Goal: Find contact information: Find contact information

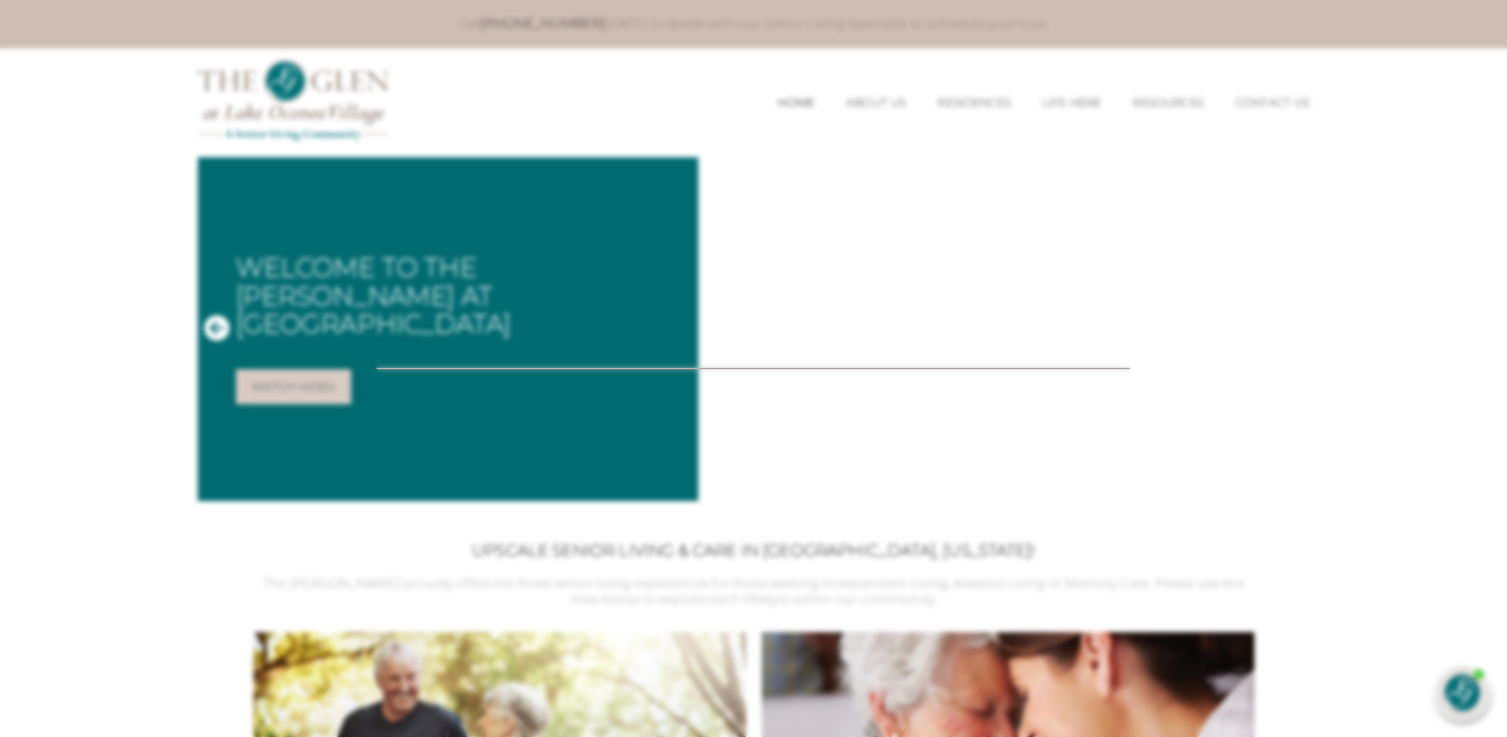
click at [1273, 100] on div at bounding box center [753, 368] width 1507 height 737
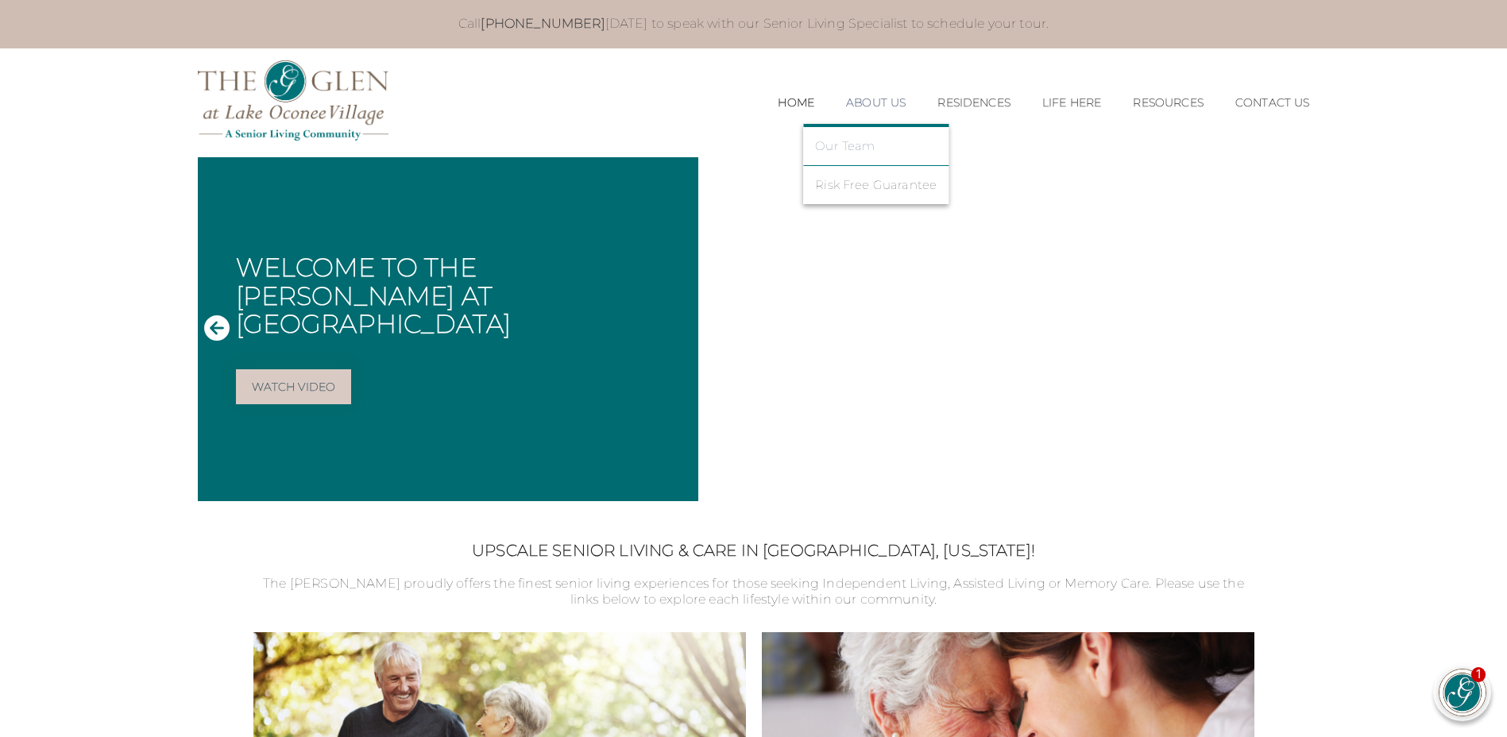
click at [842, 145] on link "Our Team" at bounding box center [876, 146] width 122 height 14
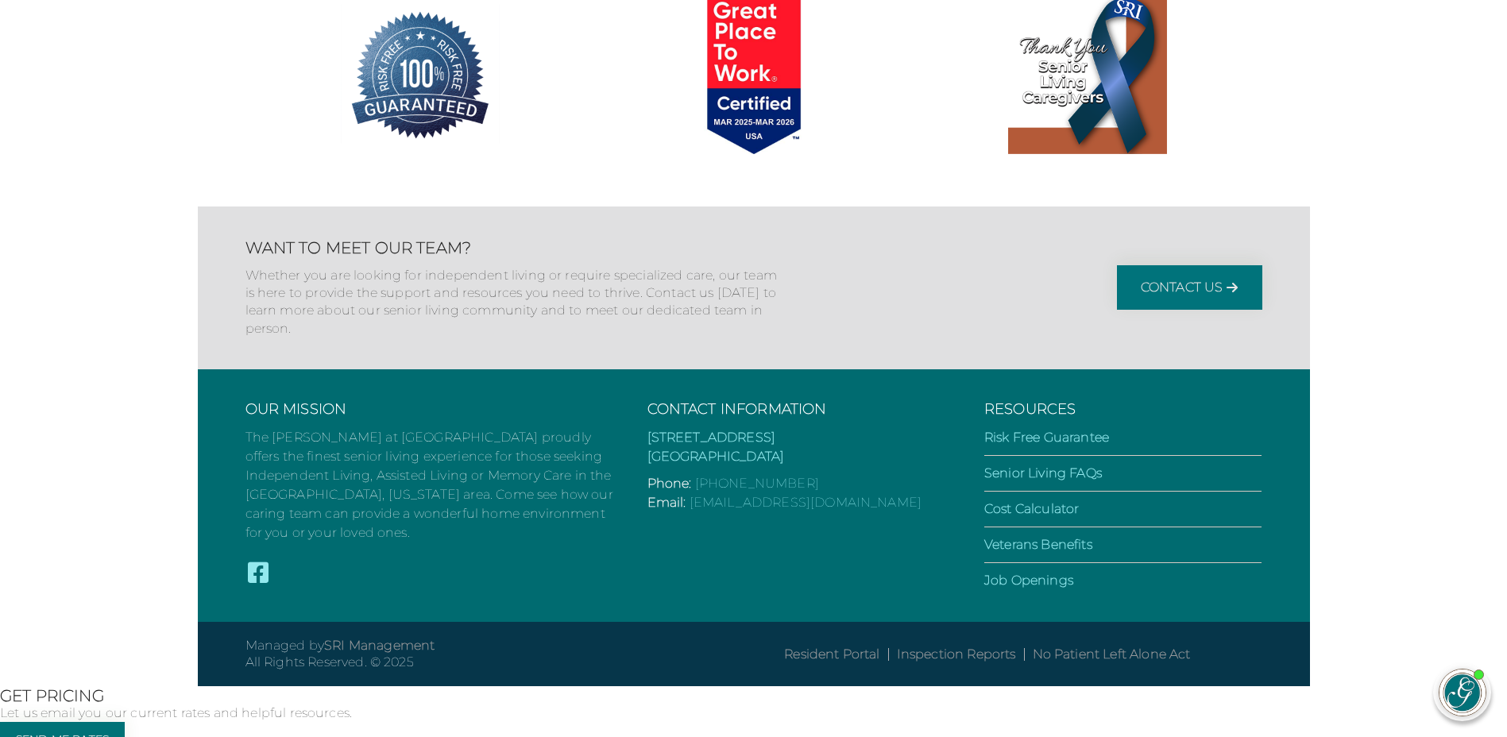
scroll to position [2512, 0]
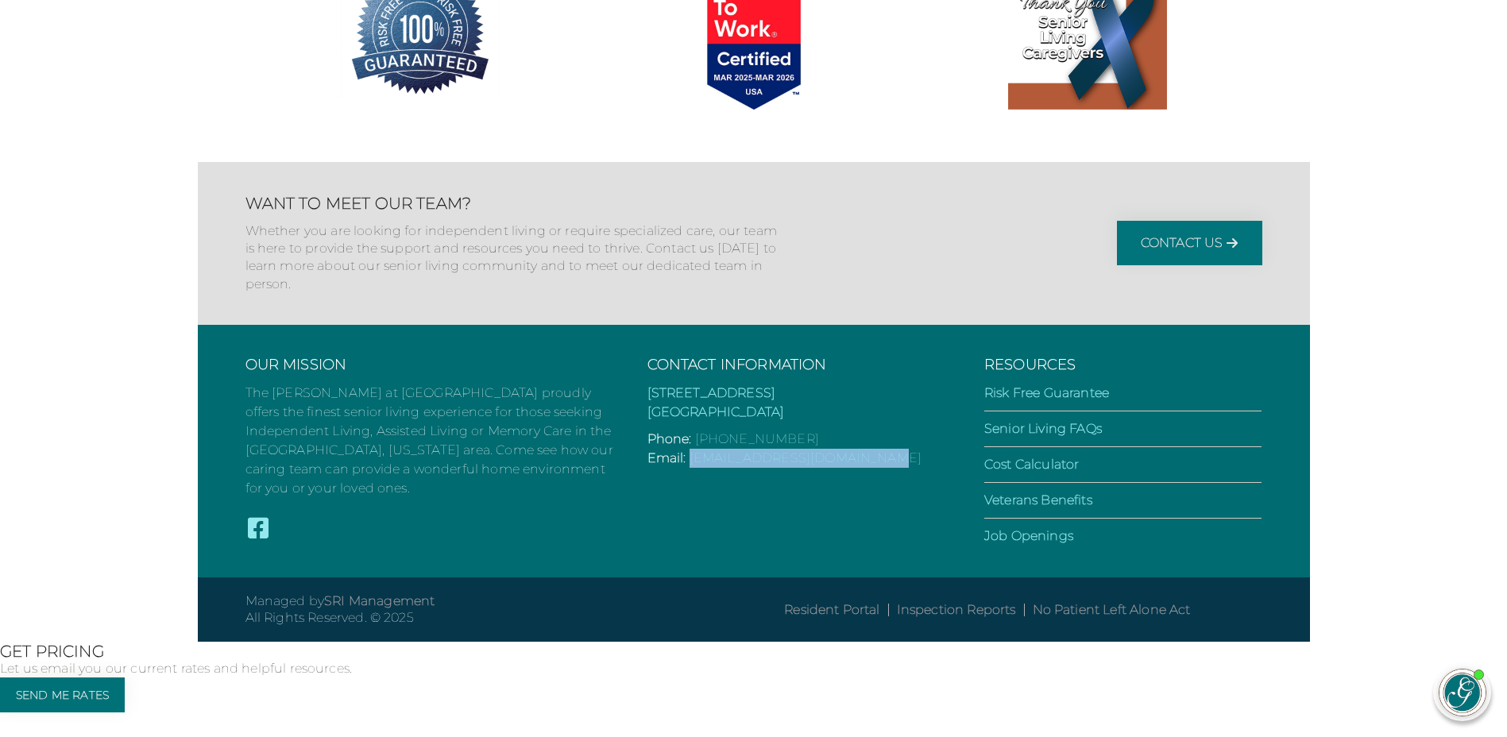
drag, startPoint x: 889, startPoint y: 550, endPoint x: 691, endPoint y: 564, distance: 198.3
click at [691, 564] on div "Our Mission The [PERSON_NAME] at [GEOGRAPHIC_DATA] proudly offers the finest se…" at bounding box center [753, 451] width 1017 height 253
copy link "[EMAIL_ADDRESS][DOMAIN_NAME]"
